Goal: Information Seeking & Learning: Learn about a topic

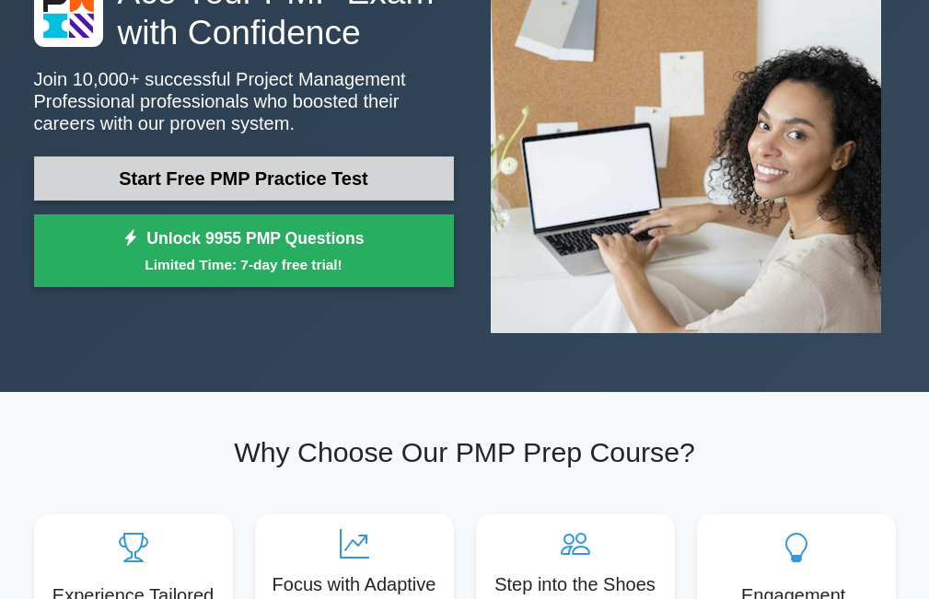
click at [293, 171] on link "Start Free PMP Practice Test" at bounding box center [244, 179] width 420 height 44
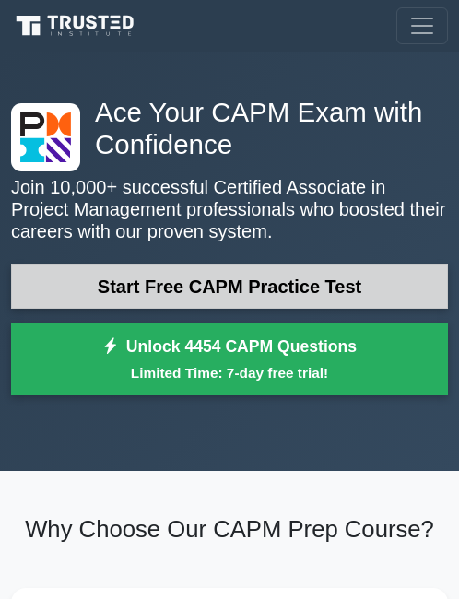
click at [145, 279] on link "Start Free CAPM Practice Test" at bounding box center [229, 286] width 436 height 44
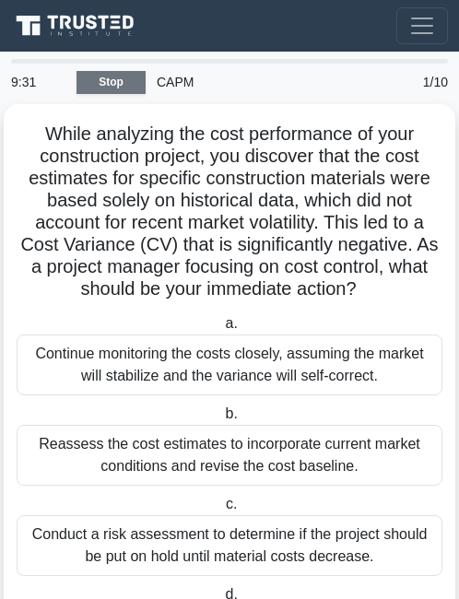
click at [126, 87] on link "Stop" at bounding box center [110, 82] width 69 height 23
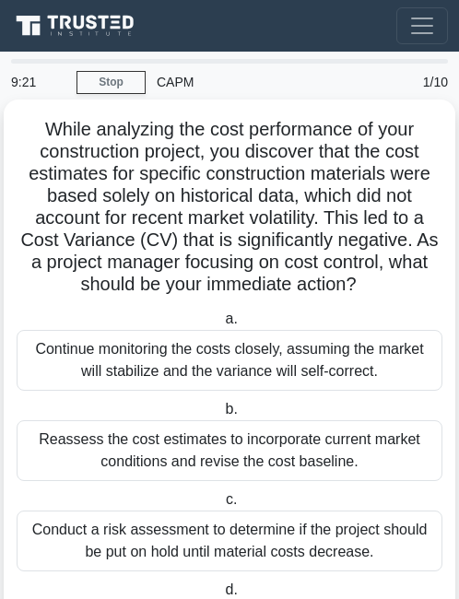
click at [170, 360] on div "Continue monitoring the costs closely, assuming the market will stabilize and t…" at bounding box center [229, 360] width 425 height 61
click at [221, 325] on input "a. Continue monitoring the costs closely, assuming the market will stabilize an…" at bounding box center [221, 319] width 0 height 12
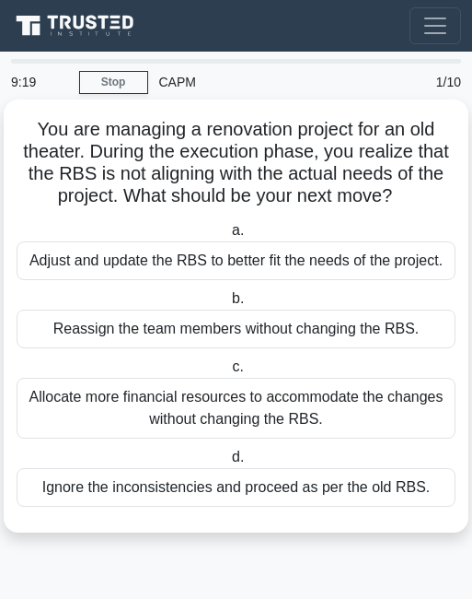
click at [163, 267] on div "Adjust and update the RBS to better fit the needs of the project." at bounding box center [236, 260] width 439 height 39
click at [228, 237] on input "a. Adjust and update the RBS to better fit the needs of the project." at bounding box center [228, 231] width 0 height 12
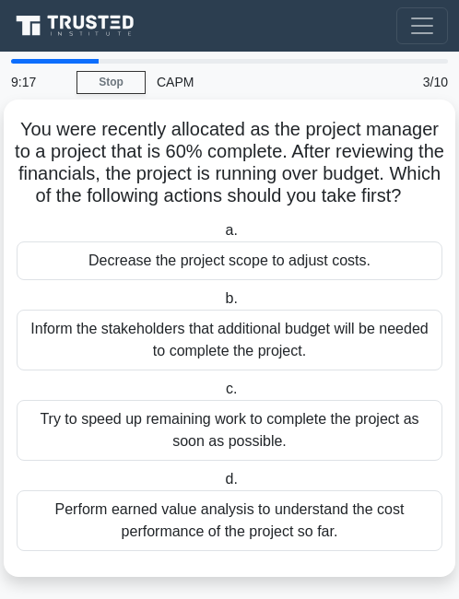
click at [184, 370] on div "Inform the stakeholders that additional budget will be needed to complete the p…" at bounding box center [229, 339] width 425 height 61
click at [221, 305] on input "b. Inform the stakeholders that additional budget will be needed to complete th…" at bounding box center [221, 299] width 0 height 12
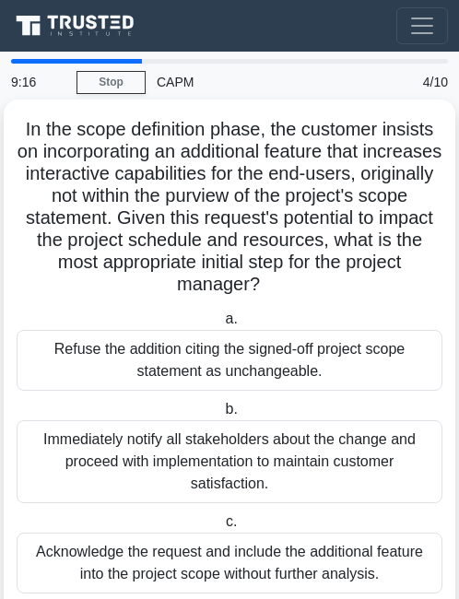
click at [183, 360] on div "Refuse the addition citing the signed-off project scope statement as unchangeab…" at bounding box center [229, 360] width 425 height 61
click at [221, 325] on input "a. Refuse the addition citing the signed-off project scope statement as unchang…" at bounding box center [221, 319] width 0 height 12
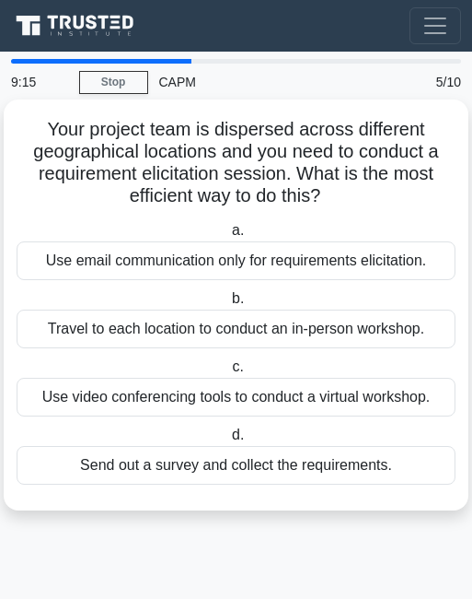
click at [194, 347] on div "Travel to each location to conduct an in-person workshop." at bounding box center [236, 328] width 439 height 39
click at [228, 305] on input "b. Travel to each location to conduct an in-person workshop." at bounding box center [228, 299] width 0 height 12
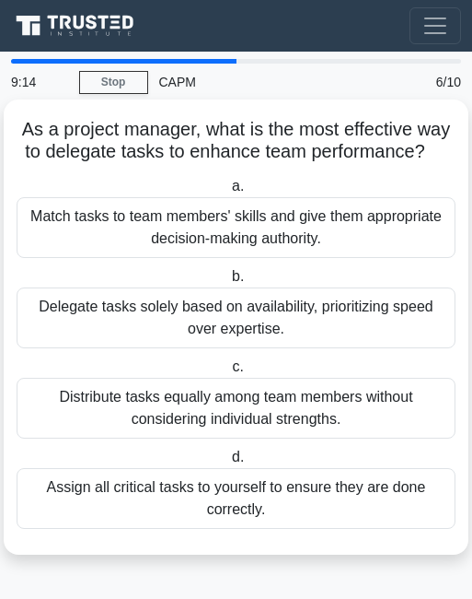
click at [212, 244] on div "Match tasks to team members' skills and give them appropriate decision-making a…" at bounding box center [236, 227] width 439 height 61
click at [228, 192] on input "a. Match tasks to team members' skills and give them appropriate decision-makin…" at bounding box center [228, 186] width 0 height 12
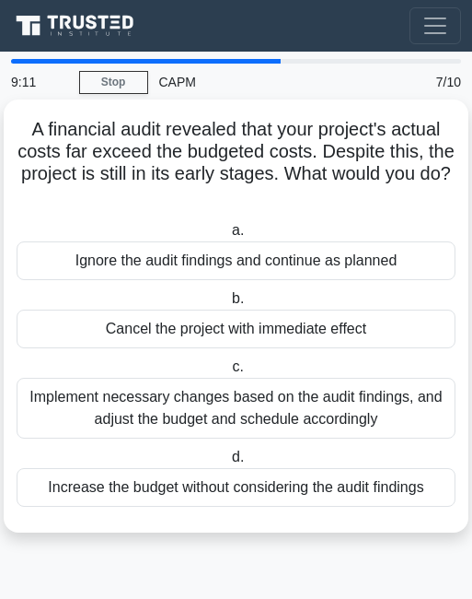
click at [213, 257] on div "Ignore the audit findings and continue as planned" at bounding box center [236, 260] width 439 height 39
click at [228, 237] on input "a. Ignore the audit findings and continue as planned" at bounding box center [228, 231] width 0 height 12
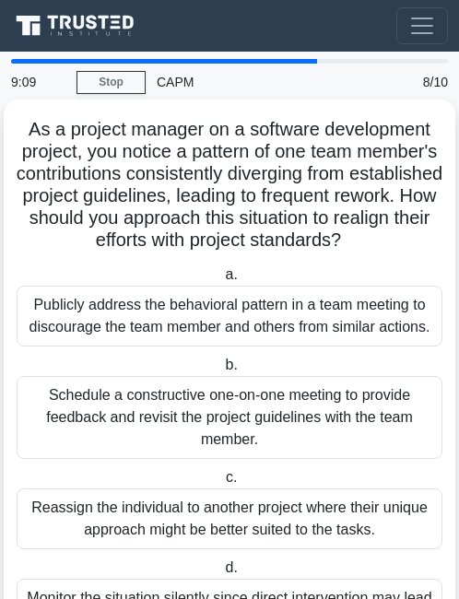
click at [189, 422] on div "Schedule a constructive one-on-one meeting to provide feedback and revisit the …" at bounding box center [229, 417] width 425 height 83
click at [221, 371] on input "b. Schedule a constructive one-on-one meeting to provide feedback and revisit t…" at bounding box center [221, 365] width 0 height 12
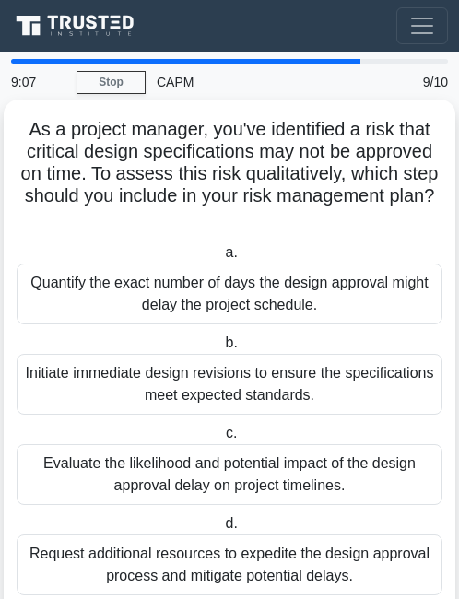
click at [196, 310] on div "Quantify the exact number of days the design approval might delay the project s…" at bounding box center [229, 293] width 425 height 61
click at [221, 259] on input "a. Quantify the exact number of days the design approval might delay the projec…" at bounding box center [221, 253] width 0 height 12
